Goal: Task Accomplishment & Management: Use online tool/utility

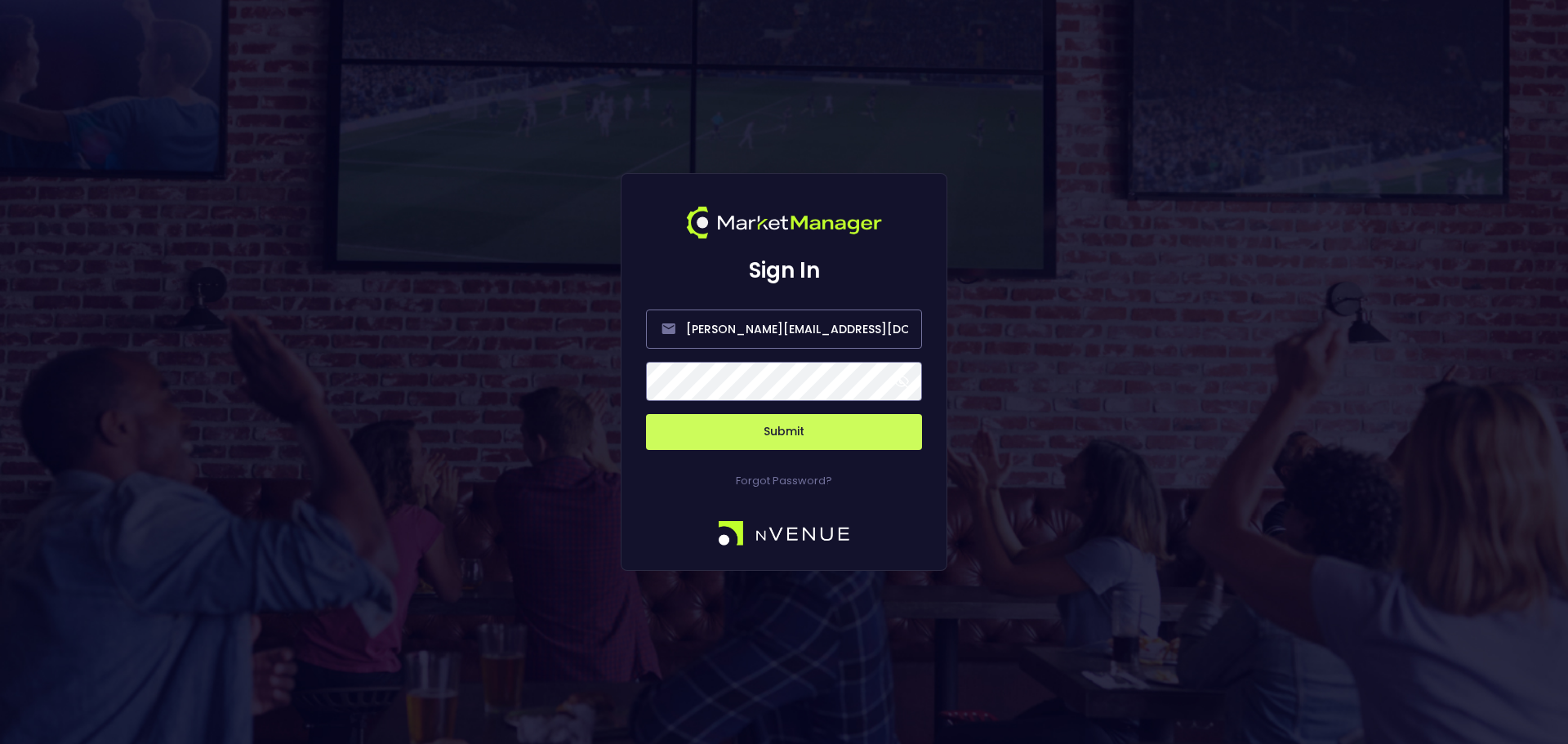
click at [856, 440] on button "Submit" at bounding box center [783, 431] width 276 height 36
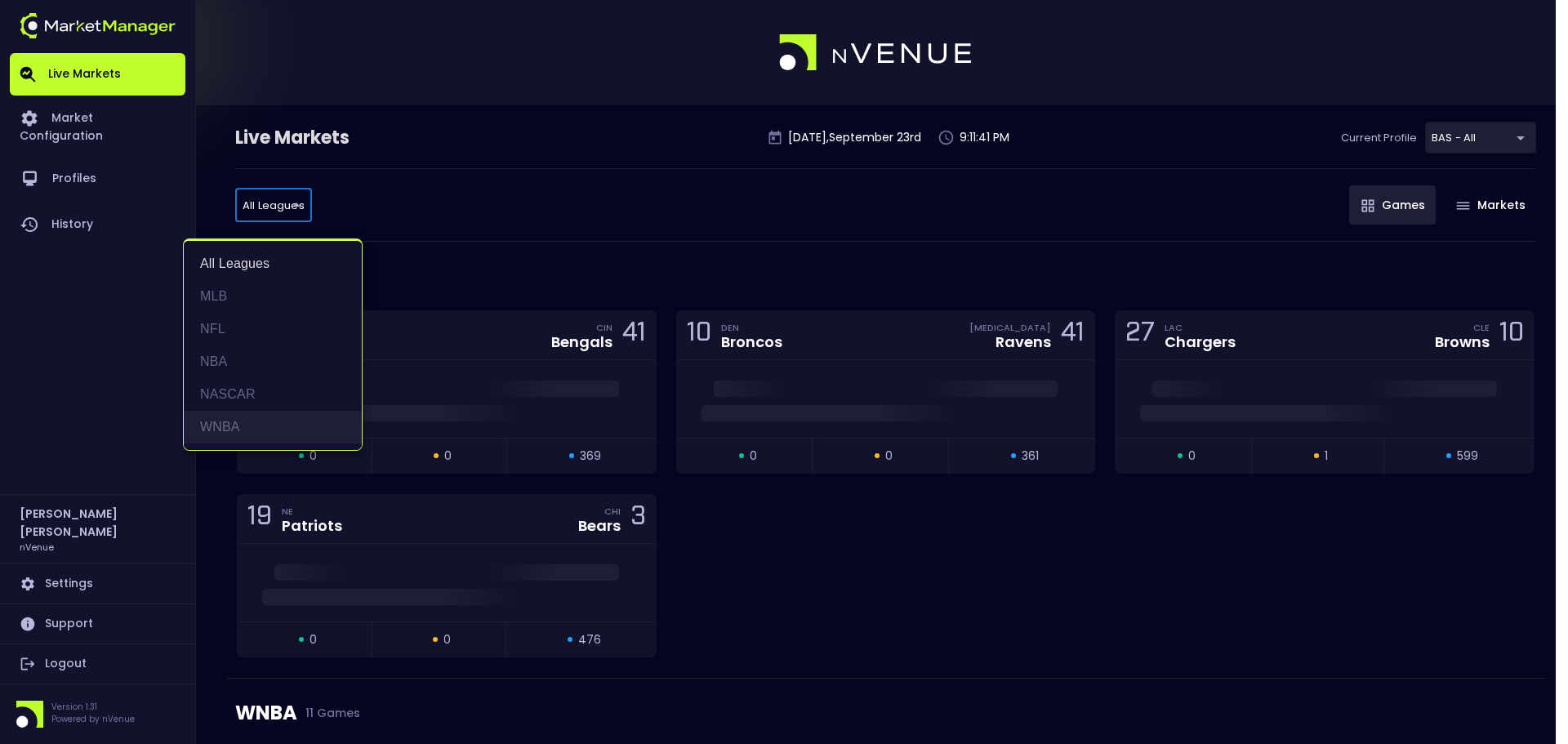
click at [275, 430] on li "WNBA" at bounding box center [272, 427] width 178 height 33
type input "WNBA"
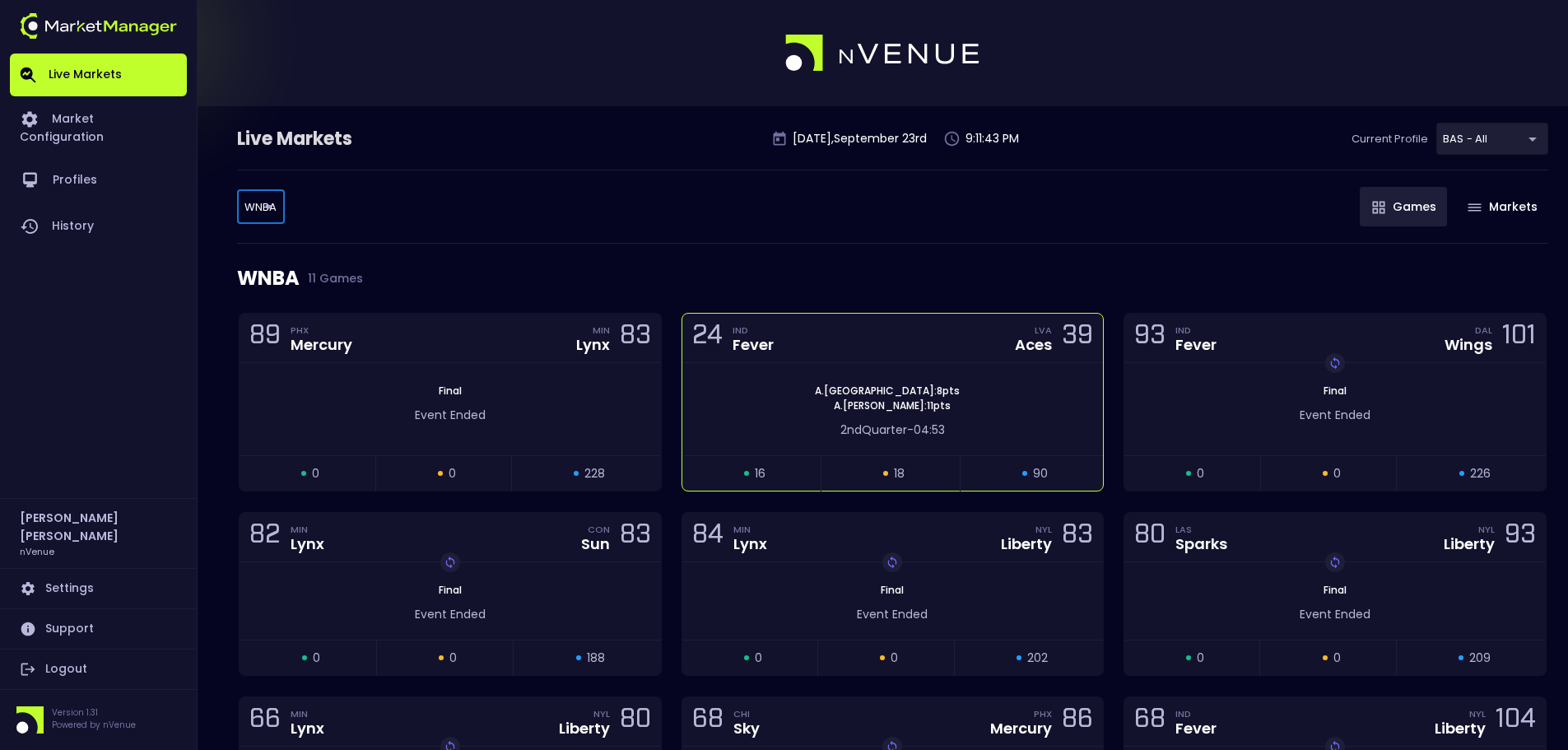
click at [919, 423] on span "04:53" at bounding box center [929, 430] width 31 height 17
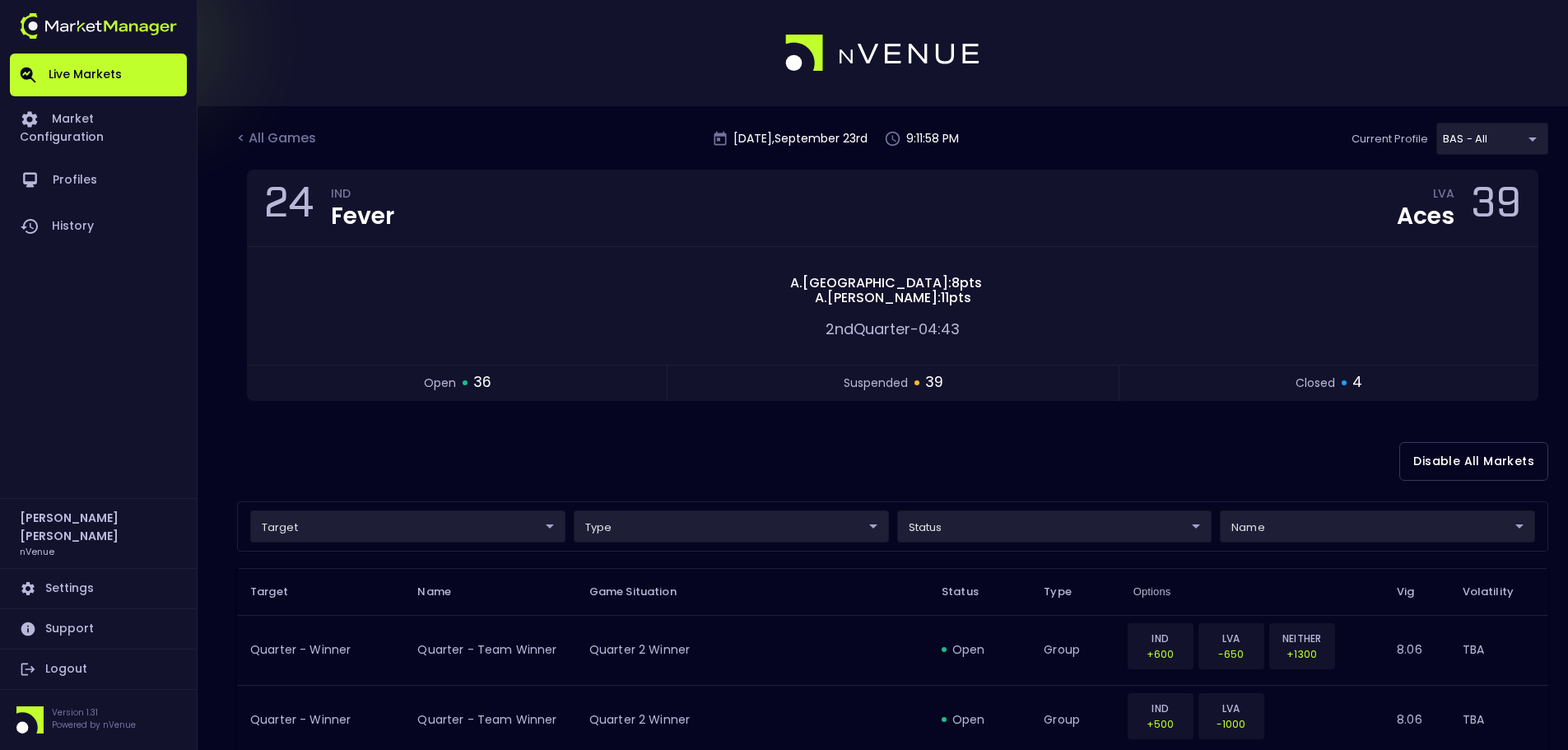
click at [1297, 86] on div at bounding box center [784, 53] width 1568 height 106
drag, startPoint x: 267, startPoint y: 141, endPoint x: 299, endPoint y: 161, distance: 37.7
click at [267, 141] on div "< All Games" at bounding box center [278, 139] width 82 height 21
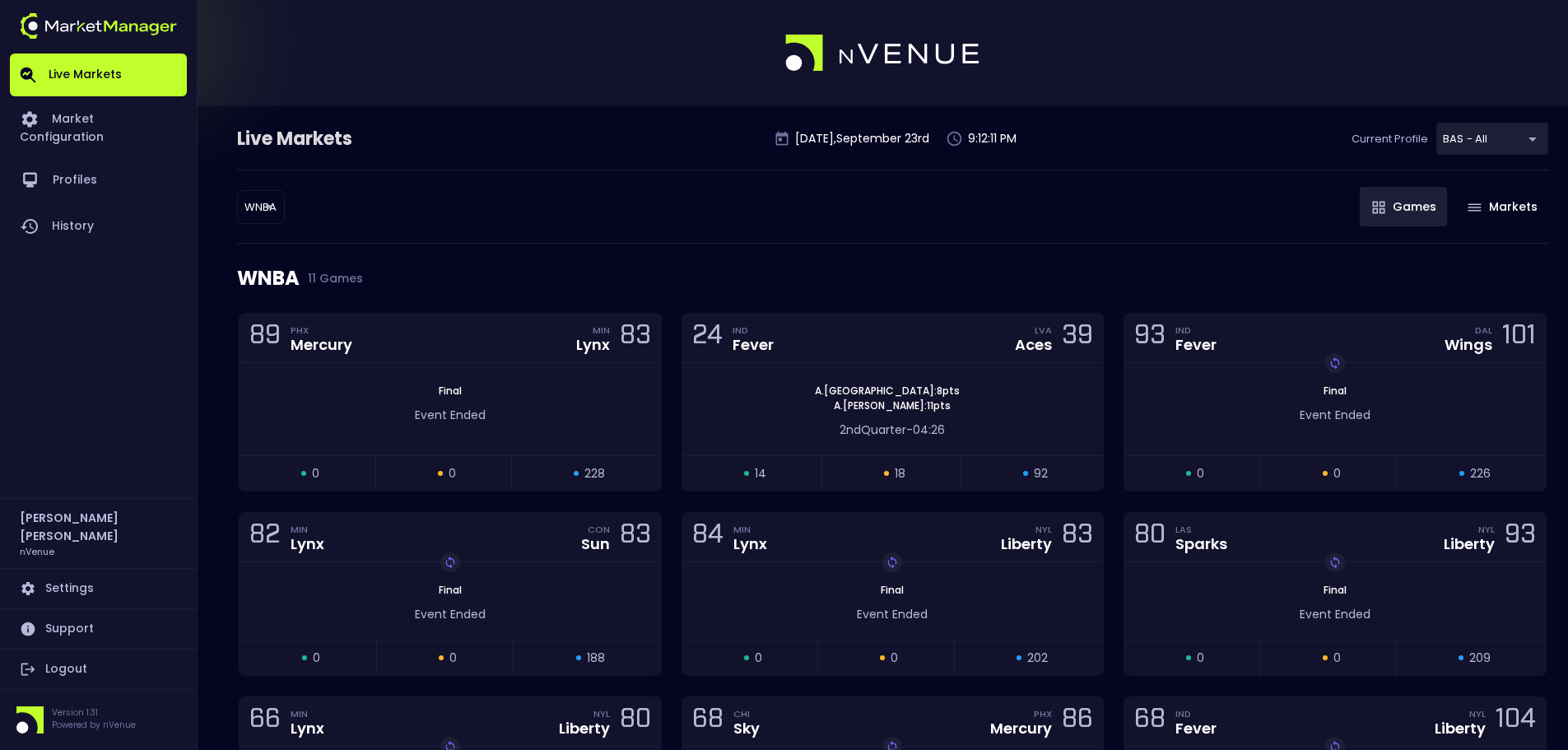
click at [255, 208] on body "Live Markets Market Configuration Profiles History [PERSON_NAME] nVenue Setting…" at bounding box center [784, 563] width 1568 height 1128
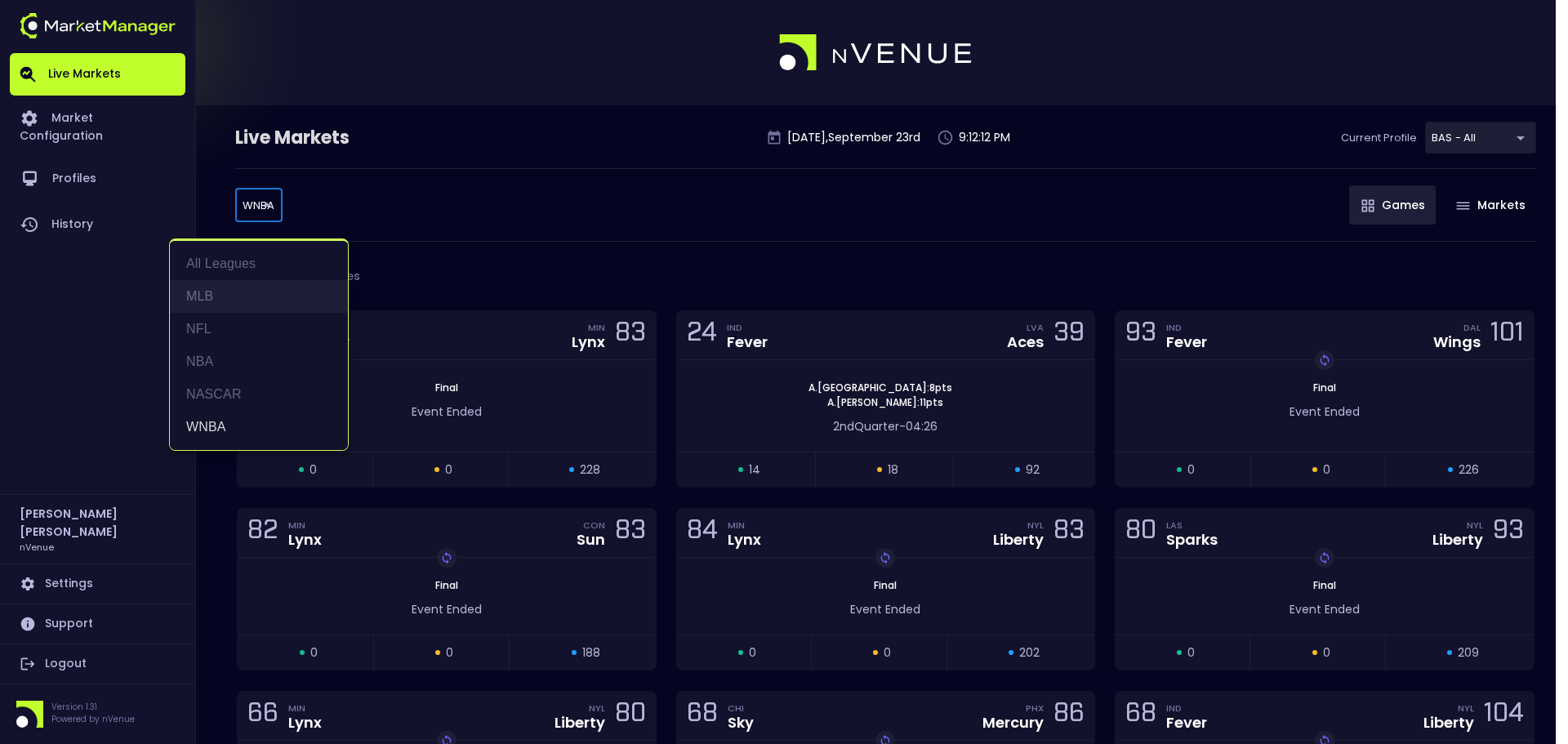
click at [229, 294] on li "MLB" at bounding box center [259, 296] width 178 height 33
type input "MLB"
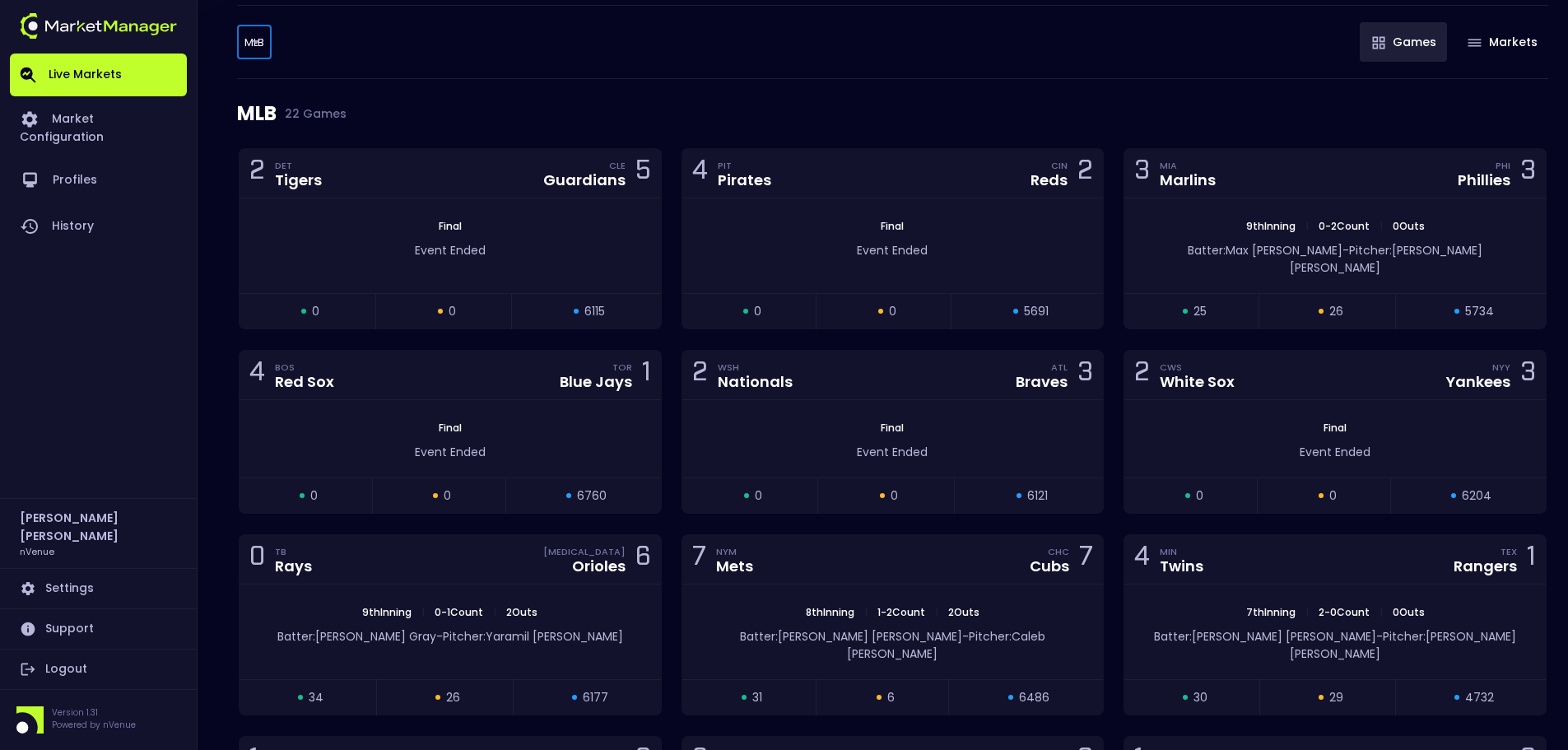
scroll to position [247, 0]
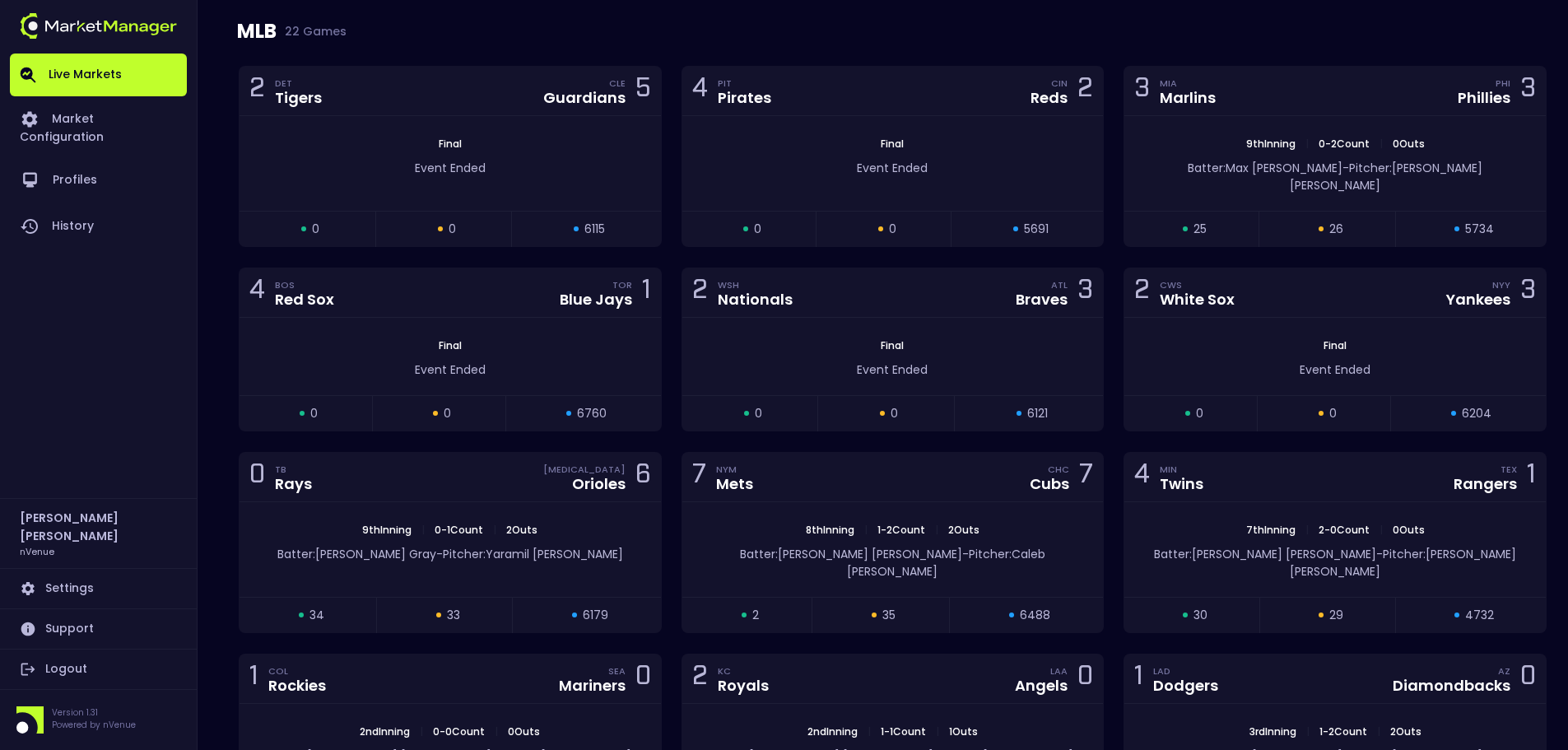
click at [1264, 42] on div "MLB 22 Games" at bounding box center [893, 31] width 1312 height 69
